Goal: Navigation & Orientation: Find specific page/section

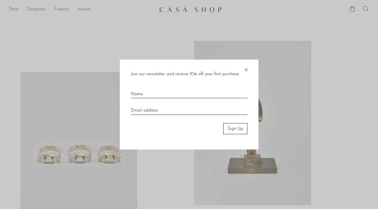
click at [245, 68] on span "×" at bounding box center [246, 68] width 6 height 18
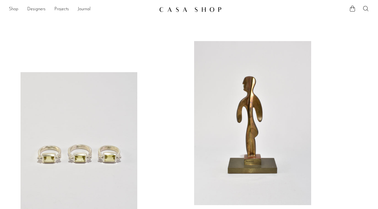
click at [14, 10] on link "Shop" at bounding box center [13, 9] width 9 height 7
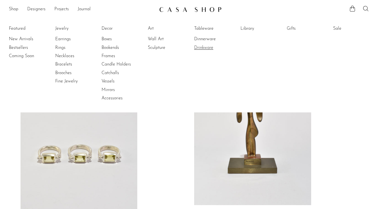
click at [205, 48] on link "Drinkware" at bounding box center [215, 48] width 42 height 6
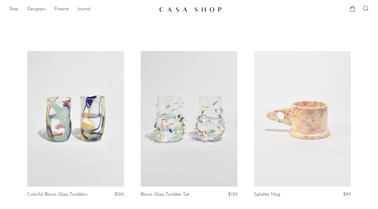
click at [12, 10] on link "Shop" at bounding box center [13, 9] width 9 height 7
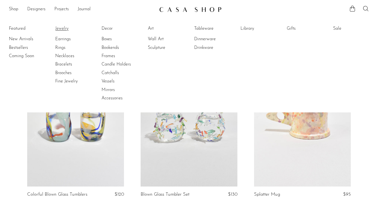
click at [62, 27] on link "Jewelry" at bounding box center [76, 29] width 42 height 6
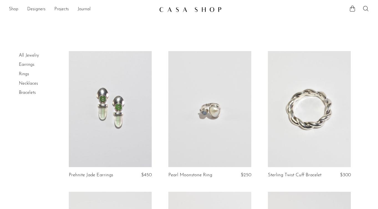
click at [14, 9] on link "Shop" at bounding box center [13, 9] width 9 height 7
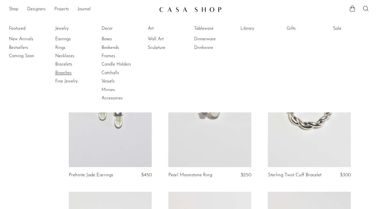
click at [61, 74] on link "Brooches" at bounding box center [76, 73] width 42 height 6
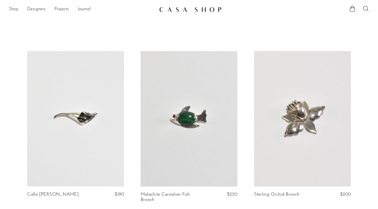
click at [18, 9] on link "Shop" at bounding box center [13, 9] width 9 height 7
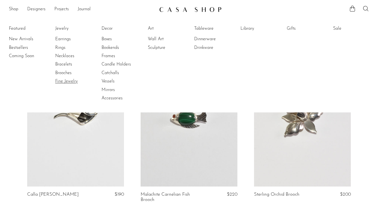
click at [62, 82] on link "Fine Jewelry" at bounding box center [76, 81] width 42 height 6
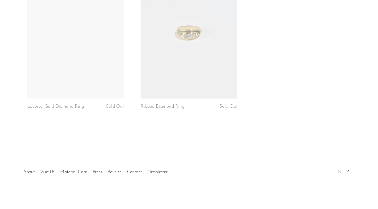
scroll to position [1225, 0]
